Goal: Task Accomplishment & Management: Use online tool/utility

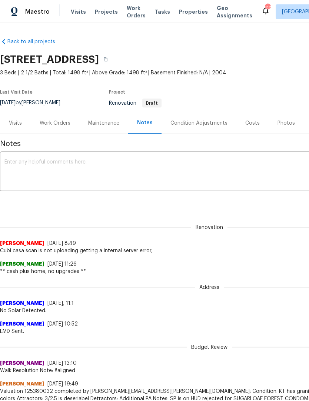
scroll to position [0, 0]
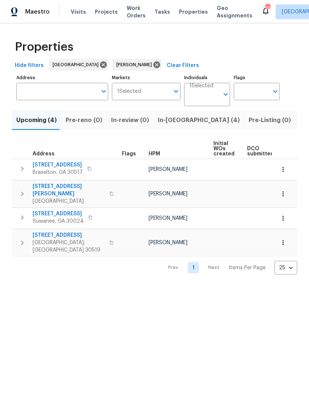
click at [300, 120] on span "Listed (11)" at bounding box center [314, 120] width 29 height 10
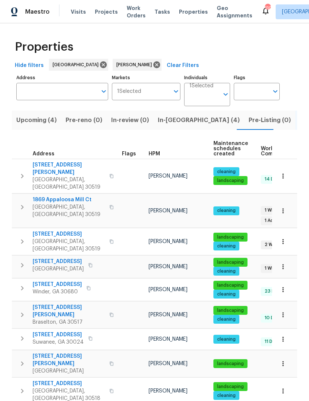
click at [285, 263] on icon "button" at bounding box center [282, 266] width 7 height 7
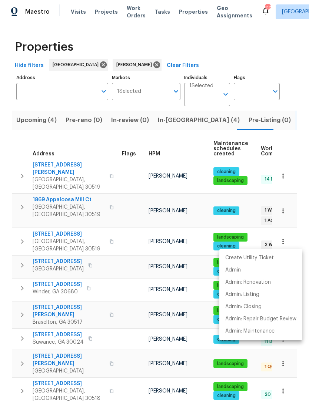
click at [131, 16] on div at bounding box center [154, 200] width 309 height 401
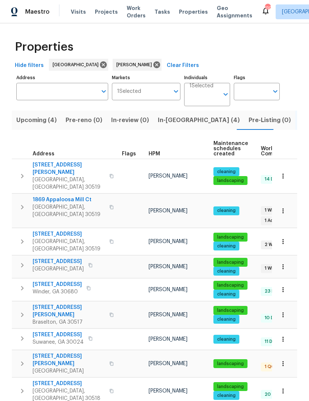
click at [128, 11] on span "Work Orders" at bounding box center [136, 11] width 19 height 15
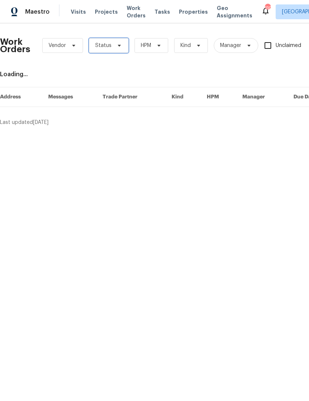
click at [118, 46] on icon at bounding box center [119, 46] width 6 height 6
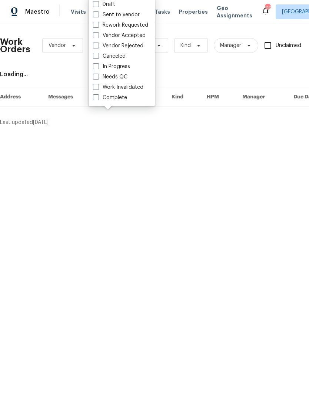
click at [94, 80] on label "Needs QC" at bounding box center [110, 76] width 34 height 7
click at [94, 78] on input "Needs QC" at bounding box center [95, 75] width 5 height 5
checkbox input "true"
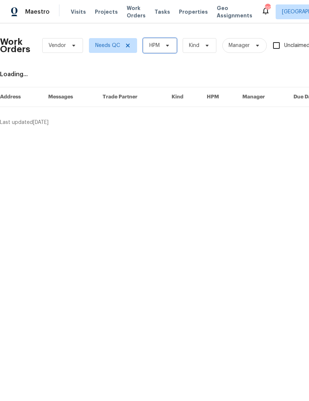
click at [170, 42] on span "HPM" at bounding box center [160, 45] width 34 height 15
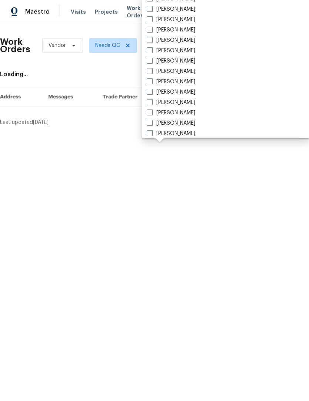
scroll to position [525, 0]
click at [153, 20] on label "[PERSON_NAME]" at bounding box center [171, 18] width 48 height 7
click at [151, 20] on input "[PERSON_NAME]" at bounding box center [149, 17] width 5 height 5
checkbox input "true"
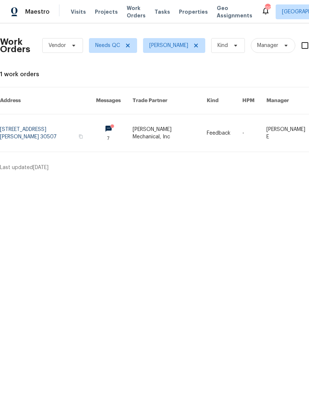
click at [78, 124] on link at bounding box center [48, 132] width 96 height 37
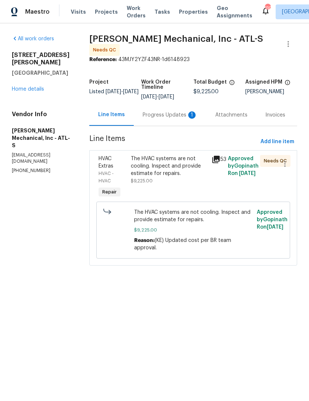
click at [171, 112] on div "Progress Updates 1" at bounding box center [170, 114] width 55 height 7
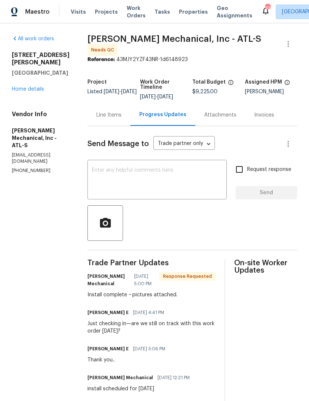
click at [120, 116] on div "Line Items" at bounding box center [108, 114] width 25 height 7
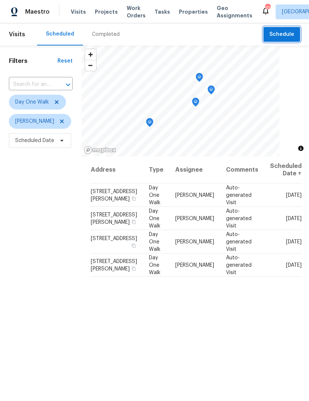
click at [290, 34] on span "Schedule" at bounding box center [281, 34] width 25 height 9
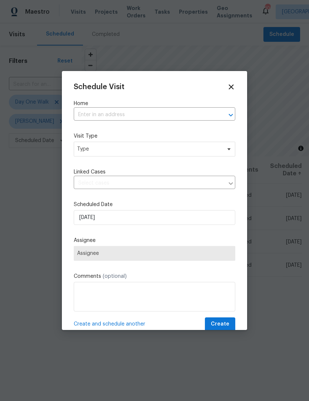
click at [123, 111] on input "text" at bounding box center [144, 114] width 141 height 11
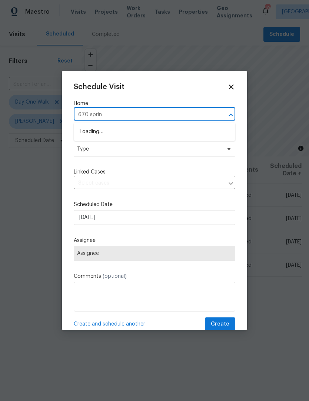
type input "670 spring"
click at [153, 135] on li "670 Spring Forest Dr, Lawrenceville, GA 30043" at bounding box center [154, 132] width 161 height 12
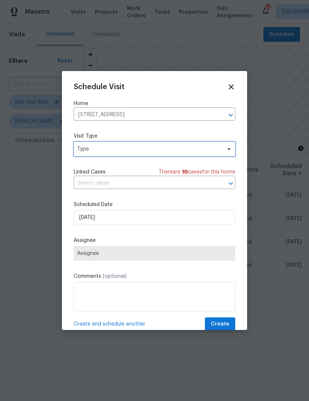
click at [228, 148] on icon at bounding box center [229, 149] width 6 height 6
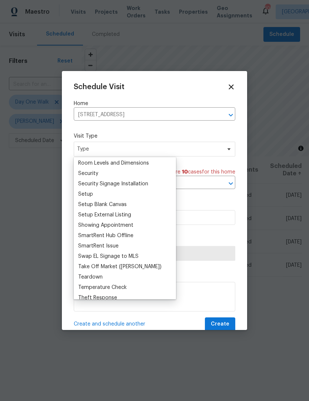
scroll to position [583, 0]
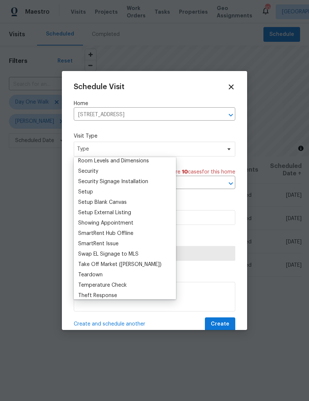
click at [117, 240] on div "SmartRent Issue" at bounding box center [98, 243] width 40 height 7
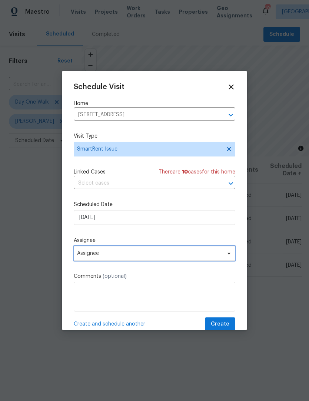
click at [226, 256] on icon at bounding box center [229, 254] width 6 height 6
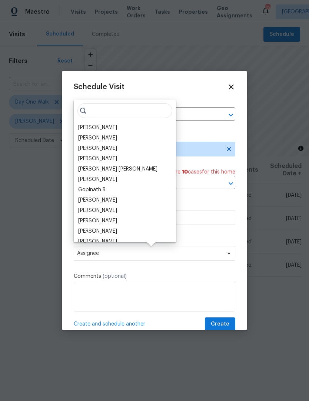
click at [116, 129] on div "[PERSON_NAME]" at bounding box center [97, 127] width 39 height 7
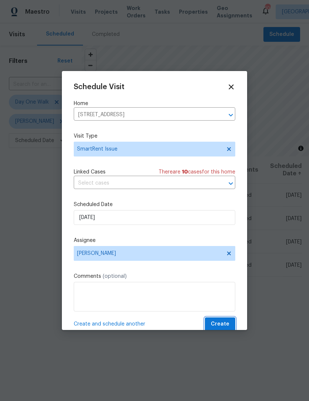
click at [226, 323] on span "Create" at bounding box center [220, 324] width 19 height 9
